Goal: Use online tool/utility: Utilize a website feature to perform a specific function

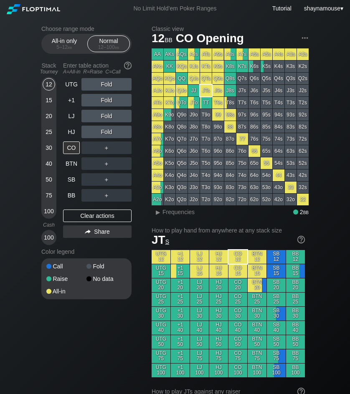
click at [105, 44] on div "Normal 12 – 100 bb" at bounding box center [108, 44] width 38 height 16
click at [93, 84] on div "A ✕" at bounding box center [89, 84] width 16 height 13
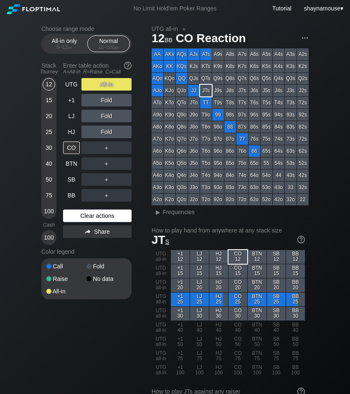
click at [76, 215] on div "Clear actions" at bounding box center [97, 216] width 68 height 13
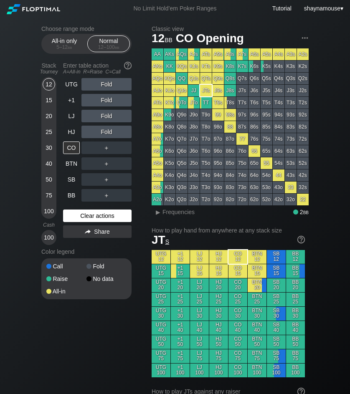
click at [76, 215] on div "Clear actions" at bounding box center [97, 216] width 68 height 13
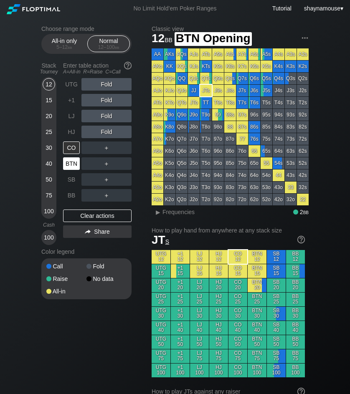
click at [73, 164] on div "BTN" at bounding box center [71, 163] width 17 height 13
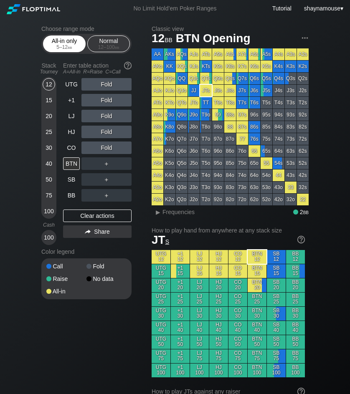
click at [65, 43] on div "All-in only 5 – 12 bb" at bounding box center [64, 44] width 38 height 16
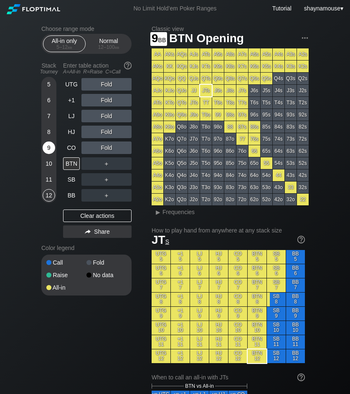
click at [52, 145] on div "9" at bounding box center [49, 148] width 13 height 13
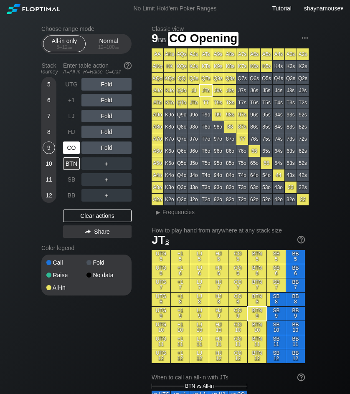
click at [72, 146] on div "CO" at bounding box center [71, 148] width 17 height 13
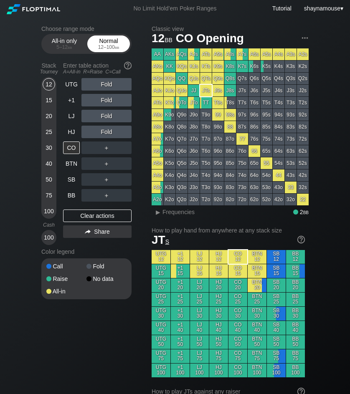
click at [104, 46] on div "12 – 100 bb" at bounding box center [108, 47] width 35 height 6
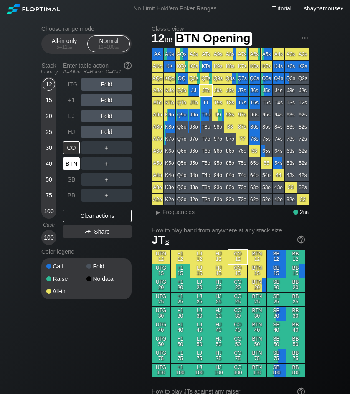
click at [74, 158] on div "BTN" at bounding box center [71, 163] width 17 height 13
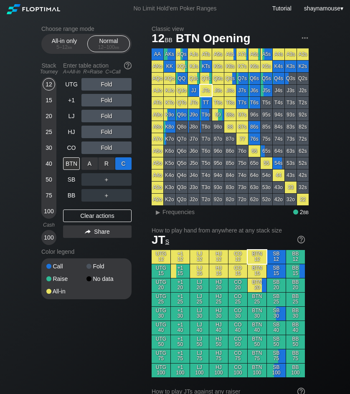
click at [123, 168] on div "C ✕" at bounding box center [123, 163] width 16 height 13
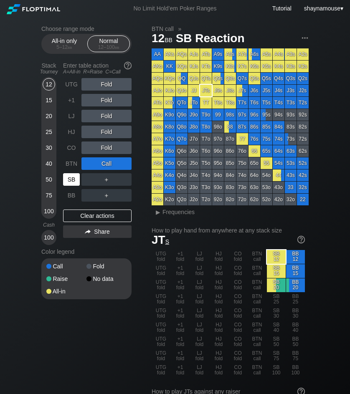
click at [72, 181] on div "SB" at bounding box center [71, 179] width 17 height 13
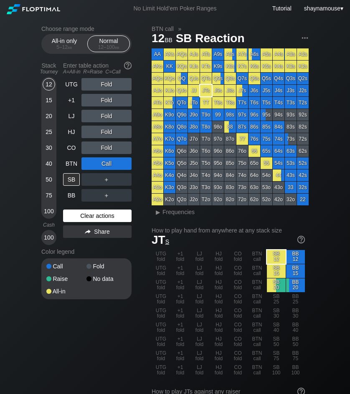
click at [107, 216] on div "Clear actions" at bounding box center [97, 216] width 68 height 13
